Goal: Find specific page/section: Find specific page/section

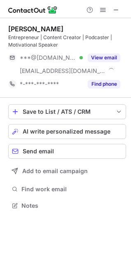
scroll to position [200, 131]
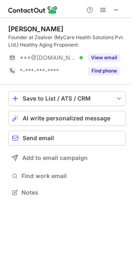
scroll to position [186, 131]
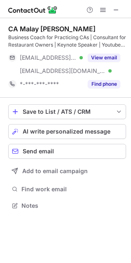
scroll to position [200, 131]
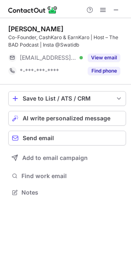
scroll to position [186, 131]
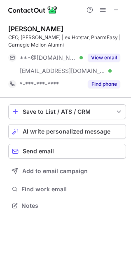
scroll to position [200, 131]
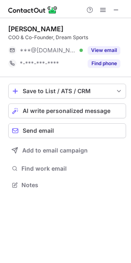
scroll to position [4, 4]
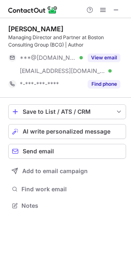
scroll to position [200, 131]
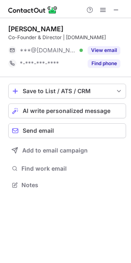
scroll to position [4, 4]
